Goal: Information Seeking & Learning: Learn about a topic

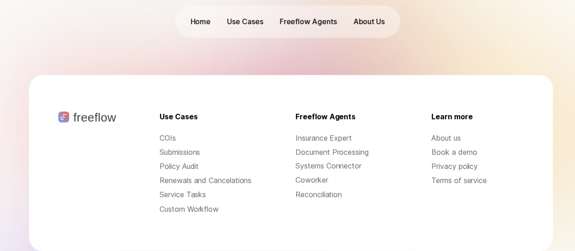
scroll to position [3086, 0]
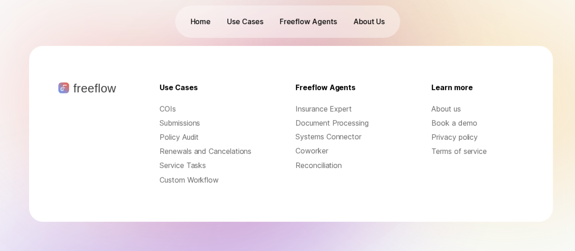
click at [450, 132] on p "Privacy policy" at bounding box center [478, 137] width 92 height 10
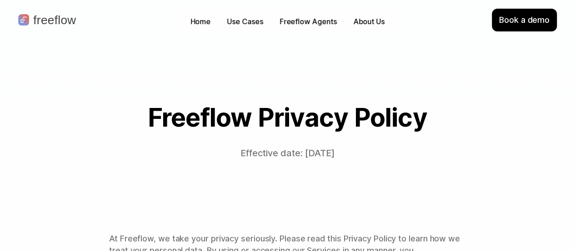
scroll to position [179, 0]
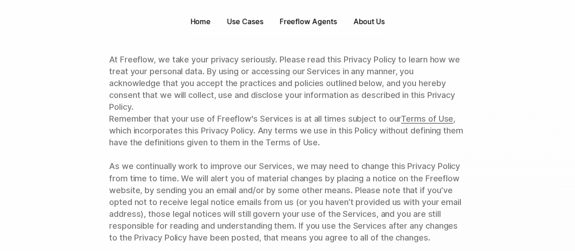
click at [428, 123] on span "Terms of Use" at bounding box center [427, 119] width 52 height 10
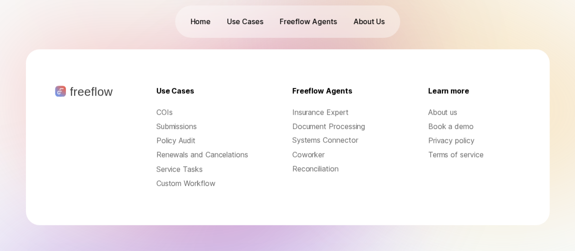
scroll to position [3923, 0]
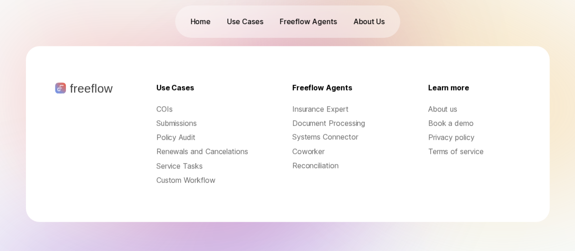
click at [457, 146] on p "Terms of service" at bounding box center [474, 151] width 92 height 10
